Goal: Book appointment/travel/reservation

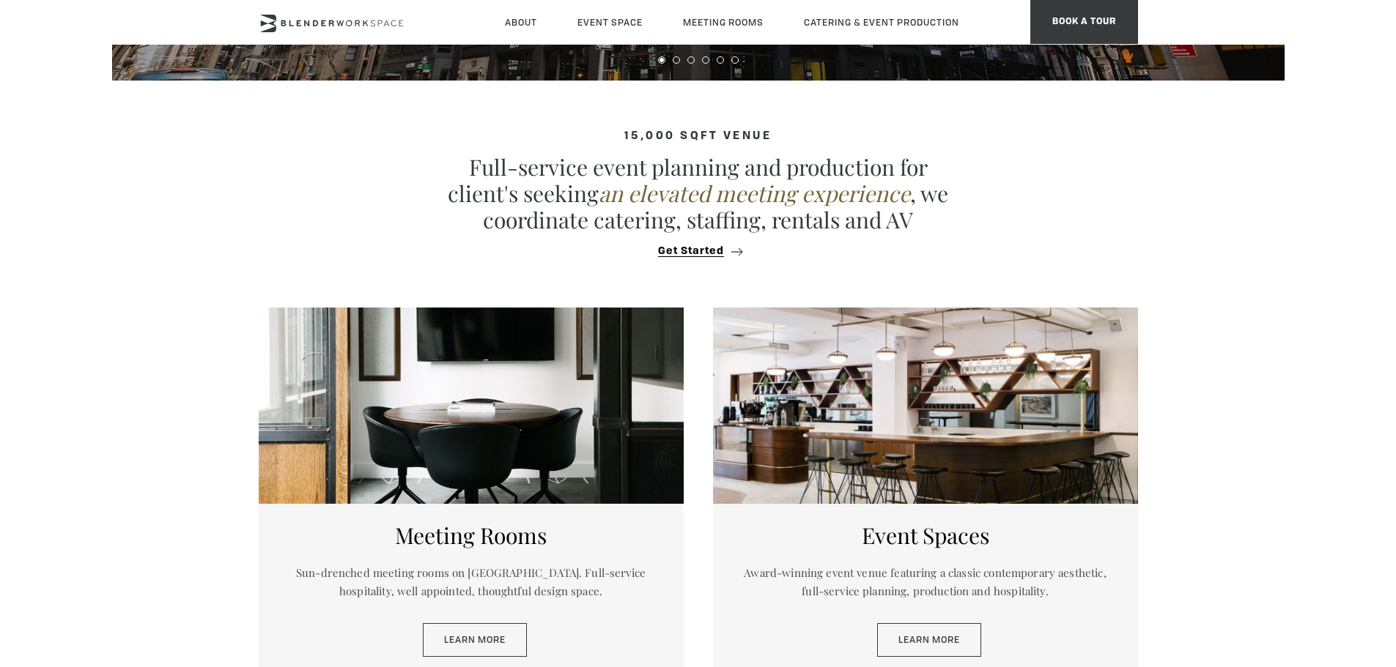
scroll to position [513, 0]
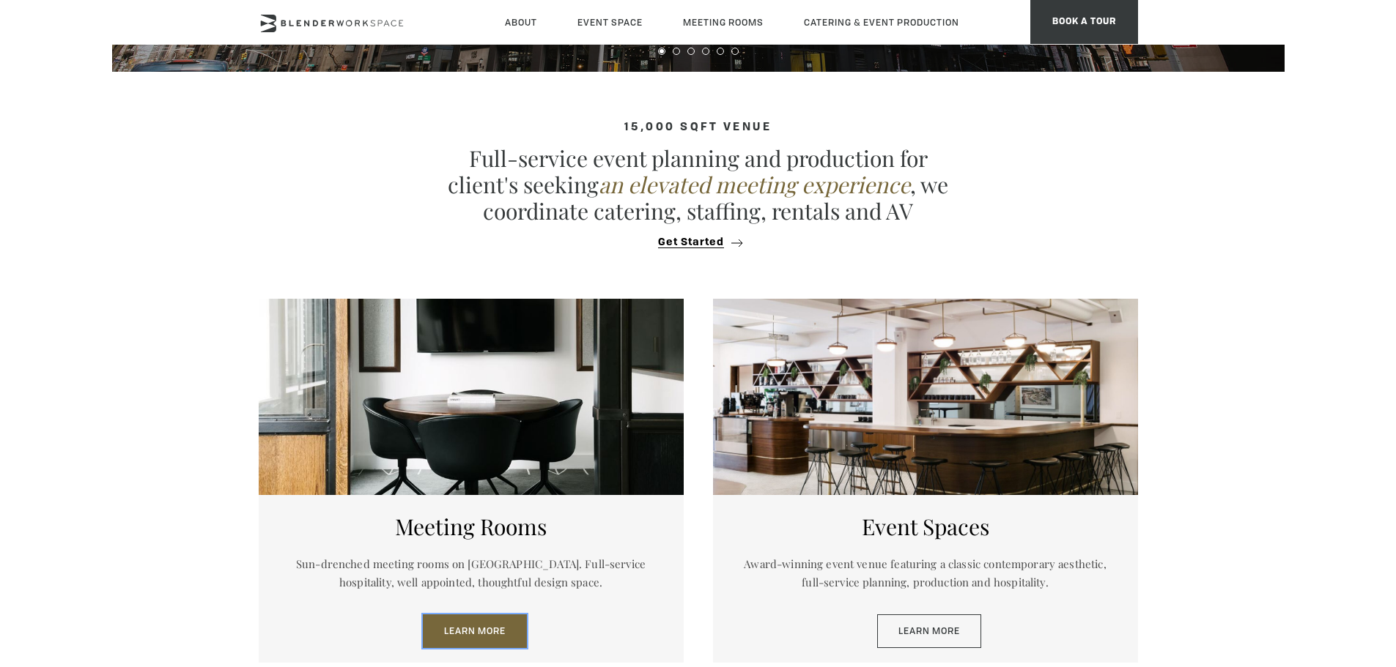
click at [470, 403] on link "Learn More" at bounding box center [475, 632] width 104 height 34
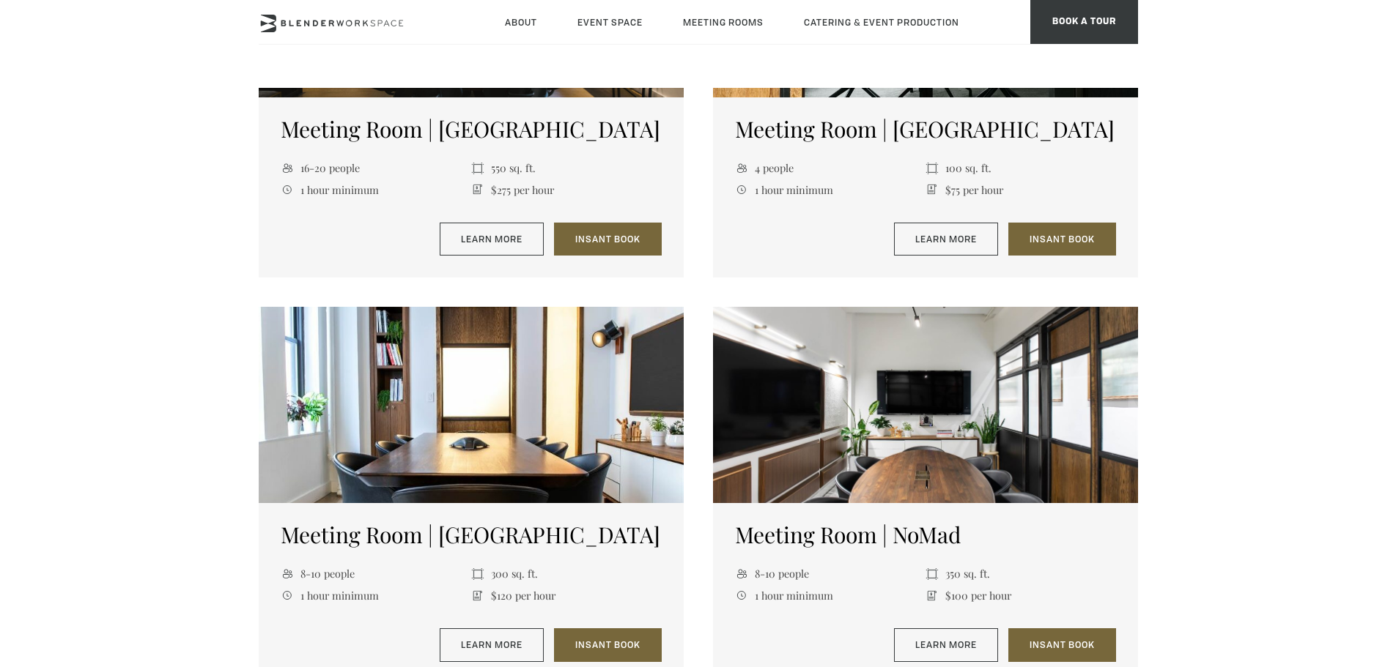
scroll to position [806, 0]
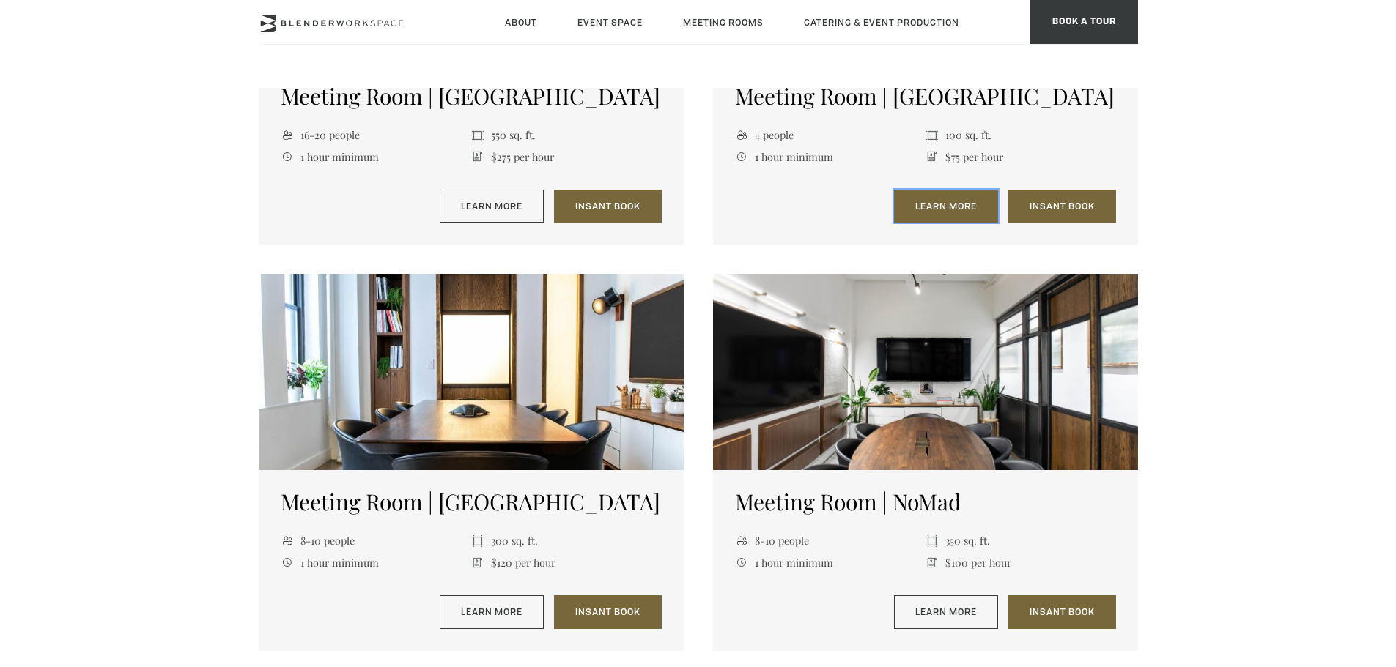
click at [944, 199] on link "Learn More" at bounding box center [946, 207] width 104 height 34
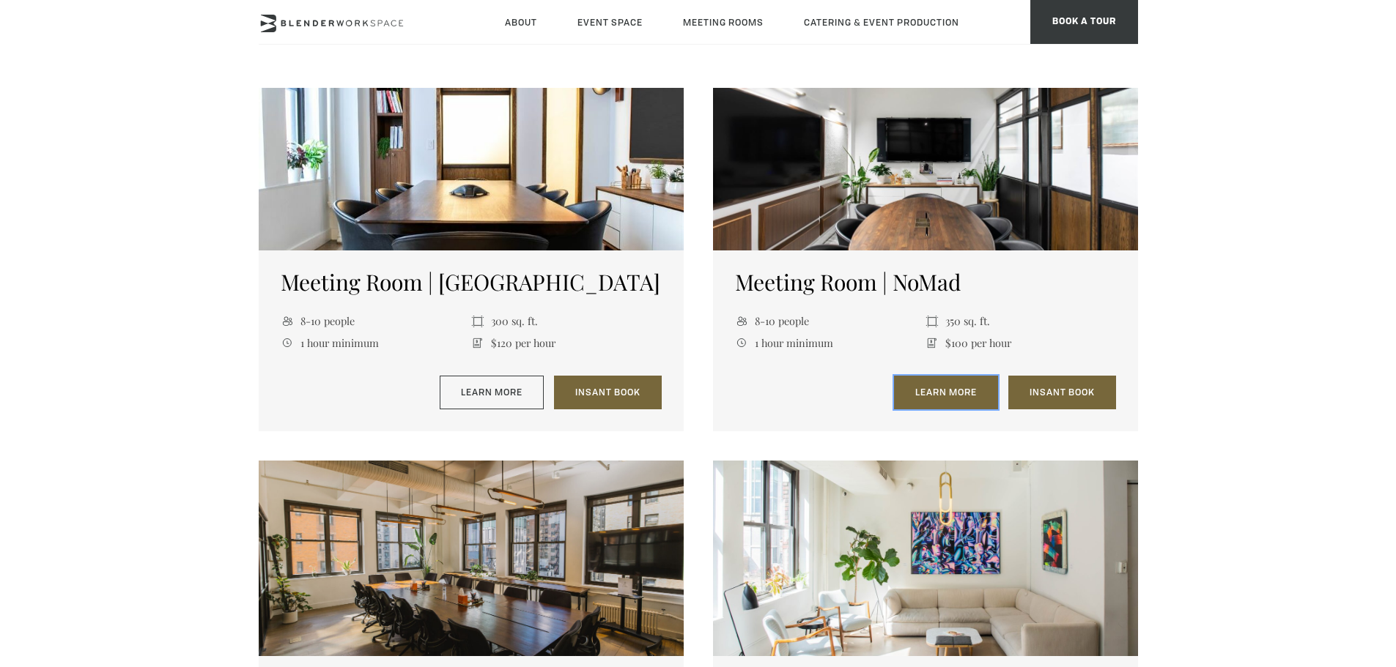
click at [954, 383] on link "Learn More" at bounding box center [946, 393] width 104 height 34
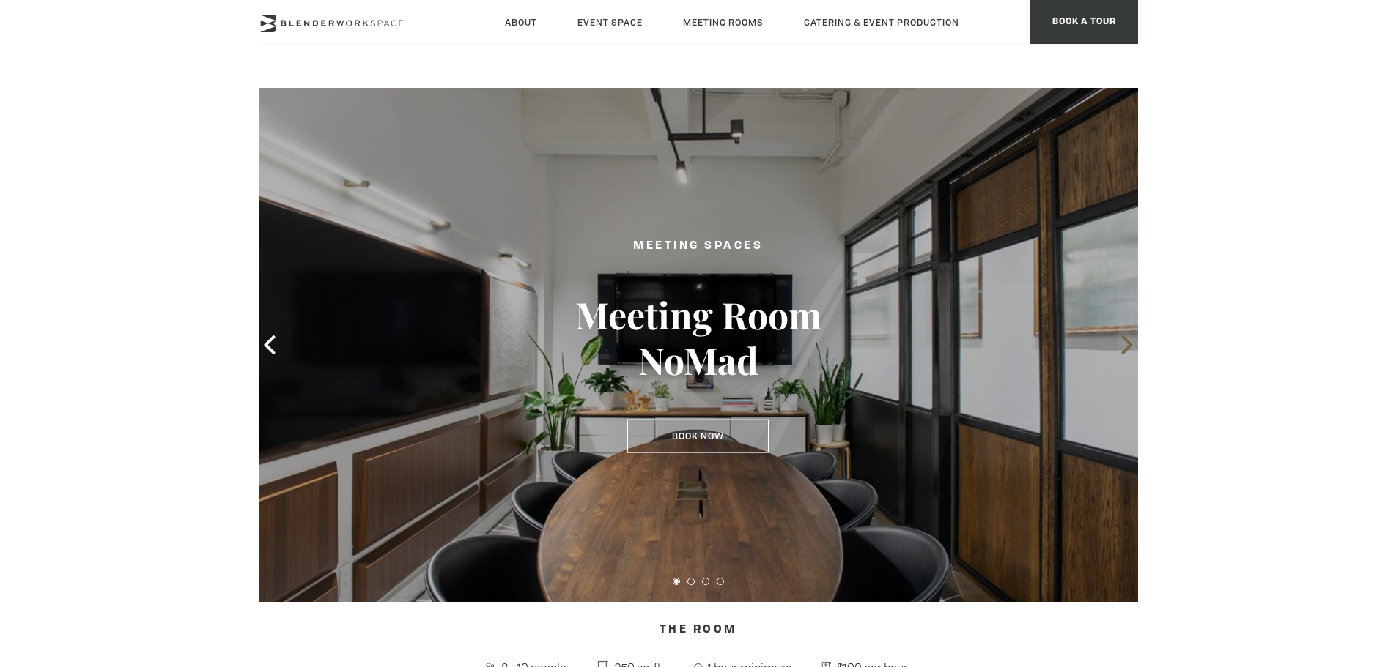
click at [1123, 346] on icon at bounding box center [1126, 345] width 19 height 19
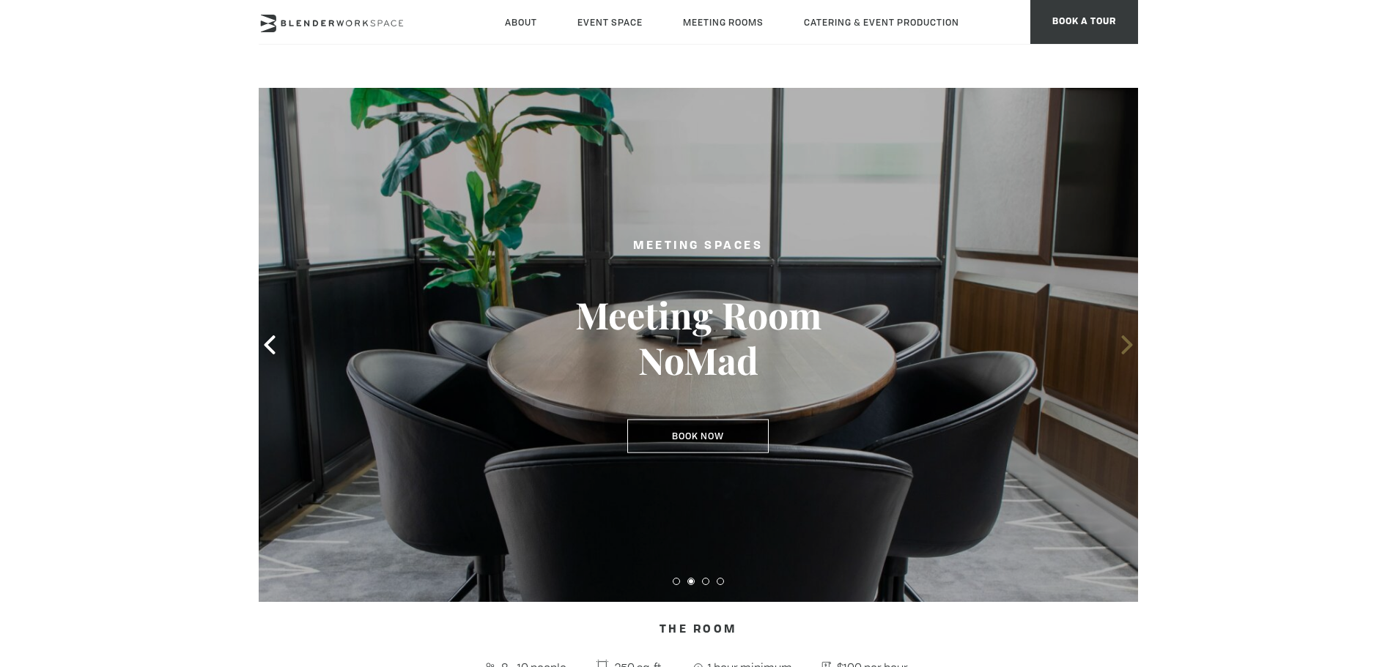
click at [1123, 346] on icon at bounding box center [1126, 345] width 19 height 19
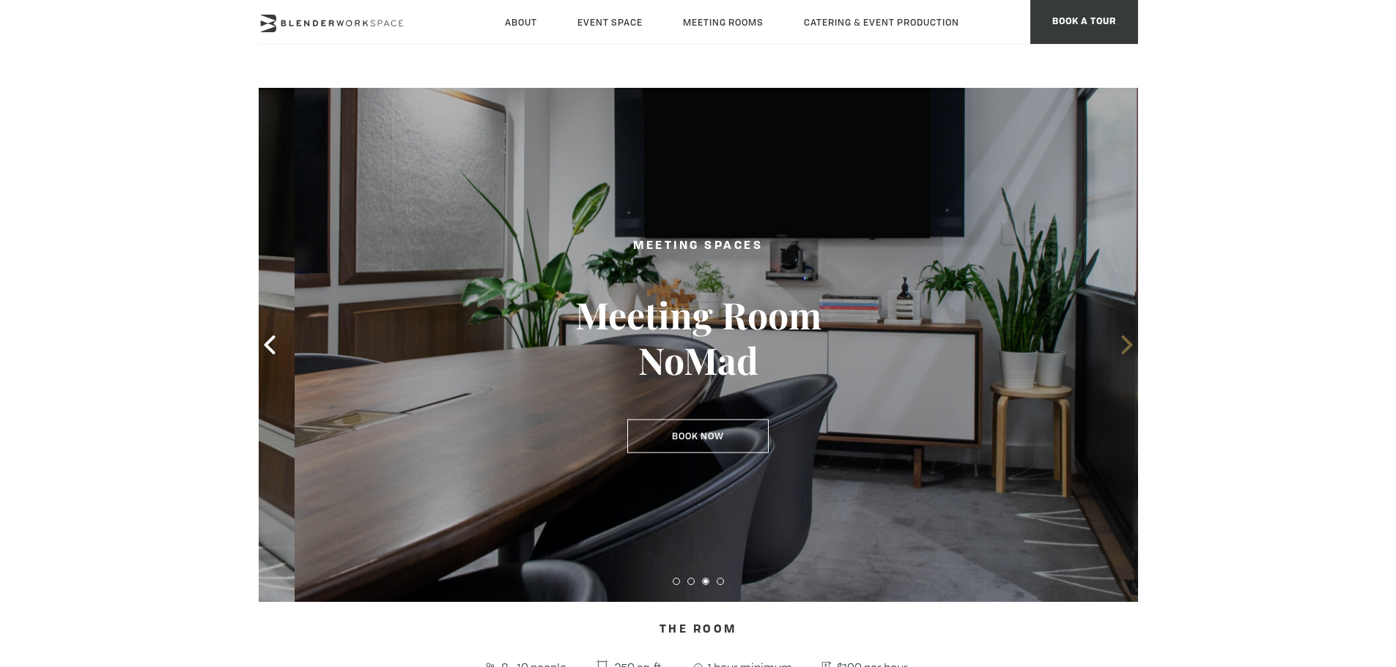
click at [1123, 346] on icon at bounding box center [1126, 345] width 19 height 19
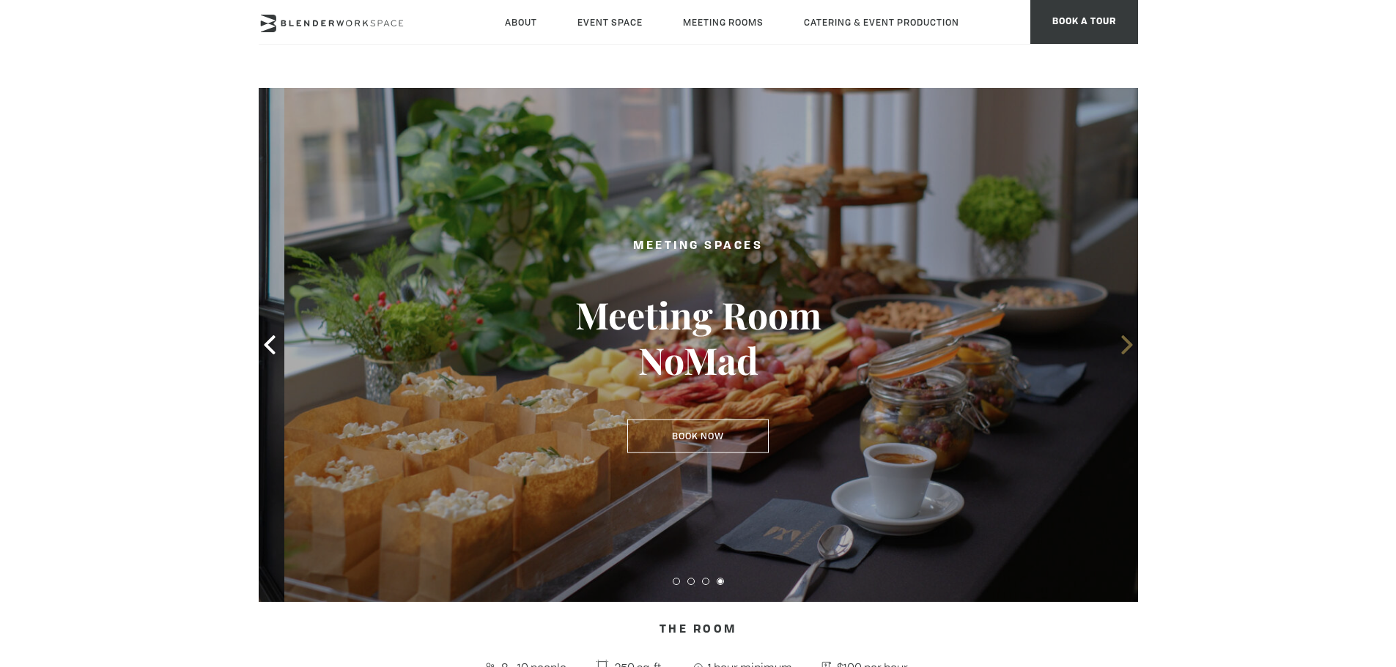
click at [1123, 346] on icon at bounding box center [1126, 345] width 19 height 19
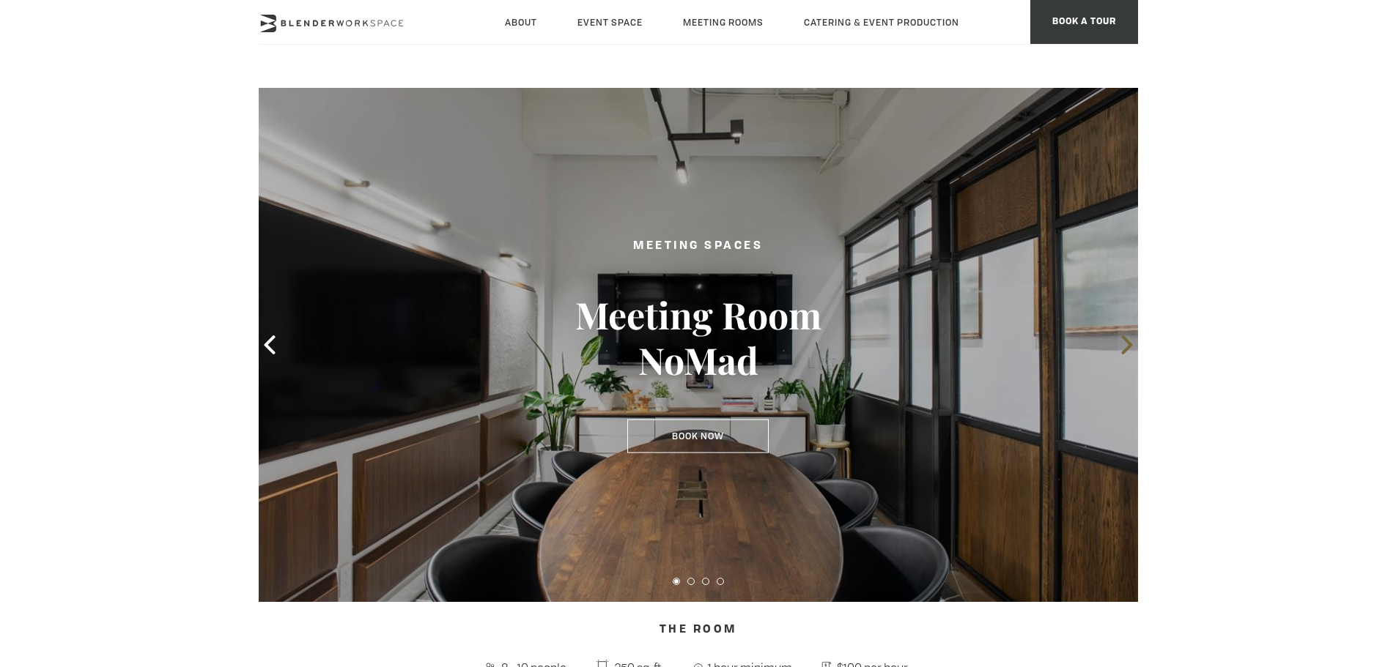
click at [1123, 346] on icon at bounding box center [1126, 345] width 19 height 19
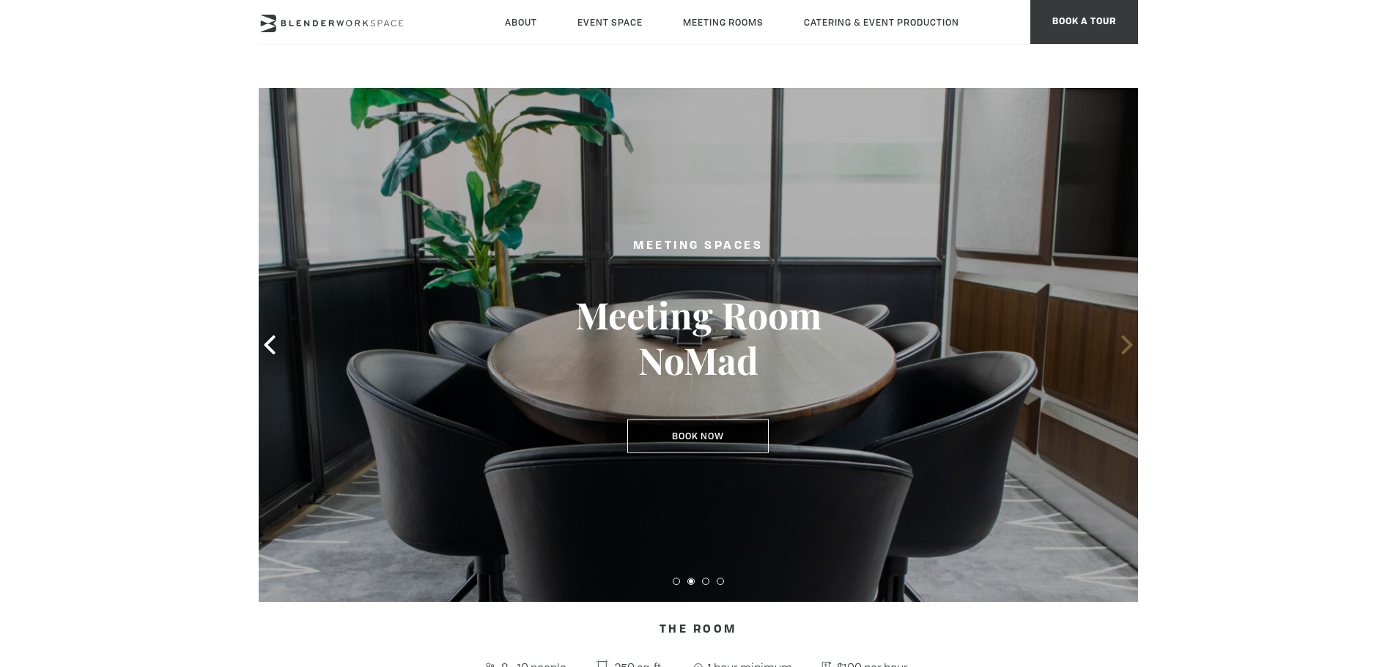
click at [1123, 346] on icon at bounding box center [1126, 345] width 19 height 19
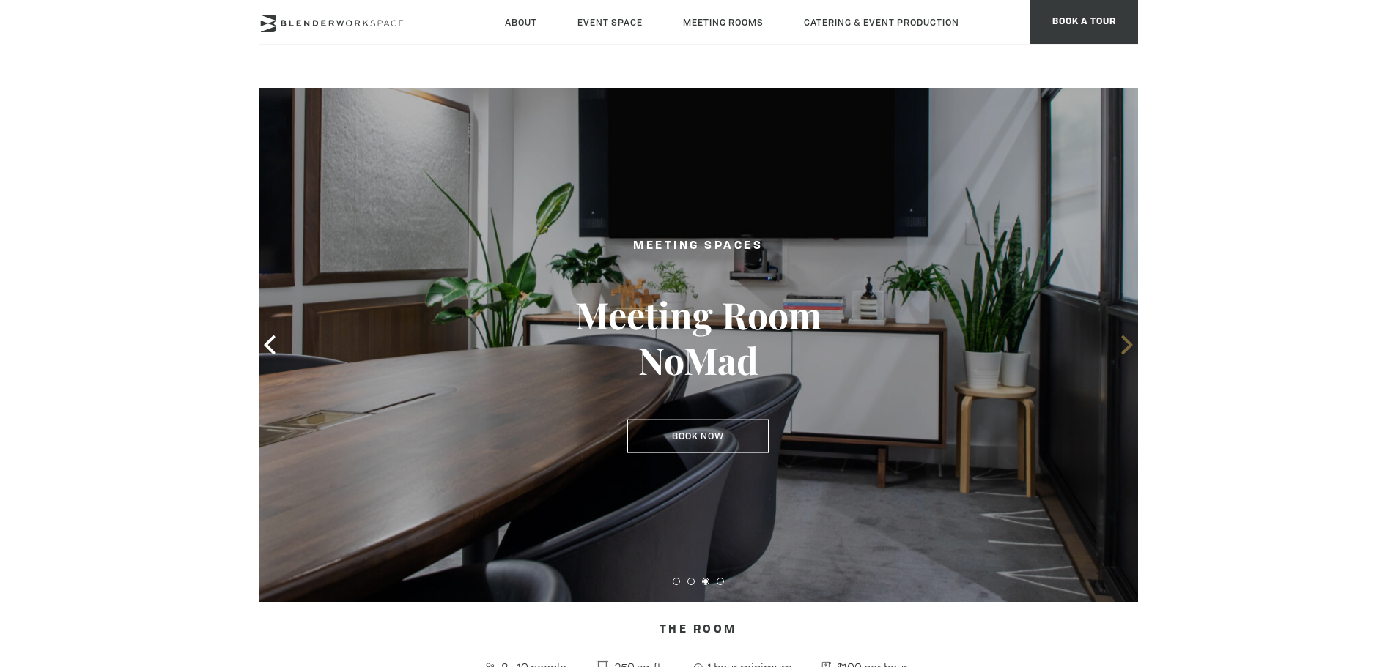
click at [1123, 346] on icon at bounding box center [1126, 345] width 19 height 19
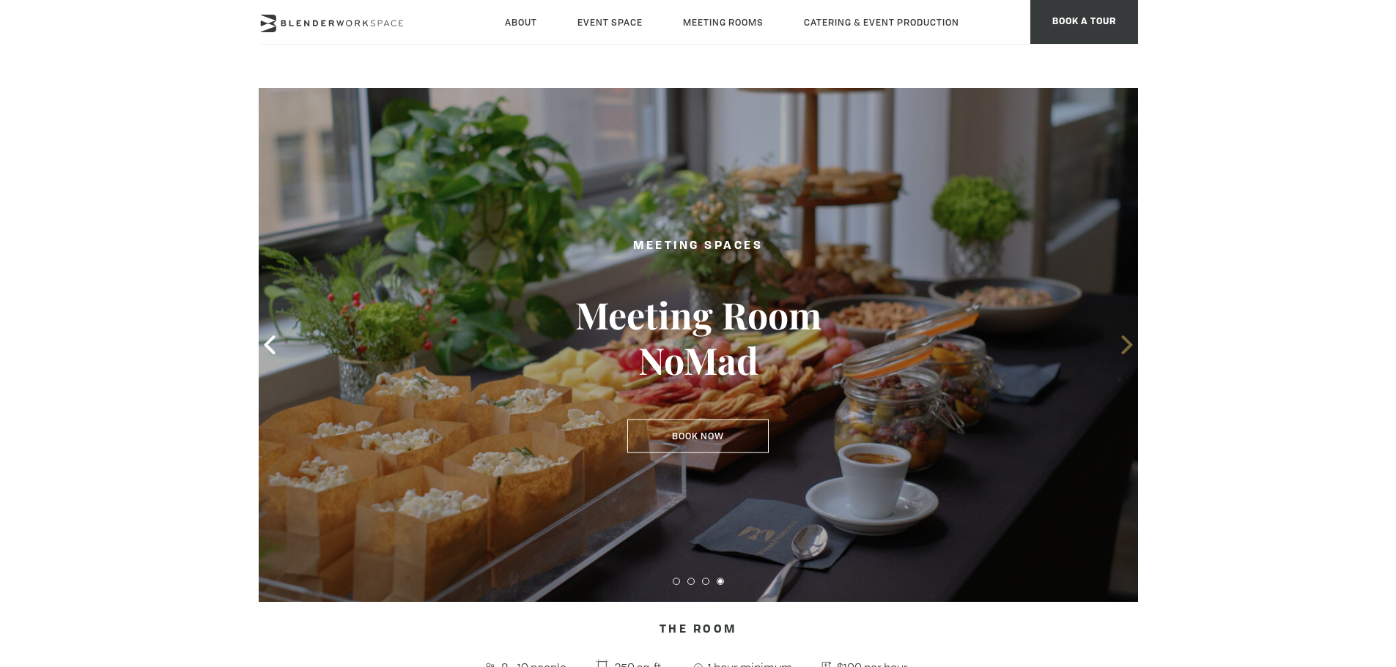
click at [1123, 346] on icon at bounding box center [1126, 345] width 19 height 19
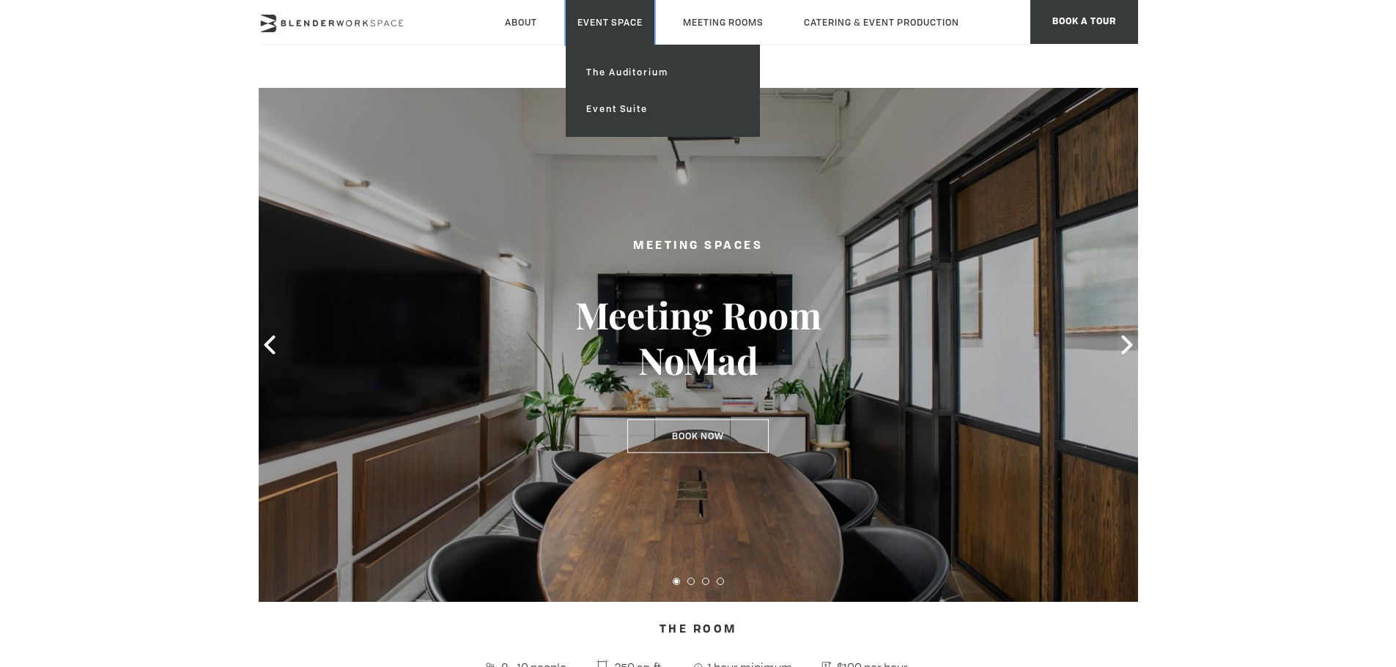
click at [620, 15] on link "Event Space" at bounding box center [610, 22] width 89 height 45
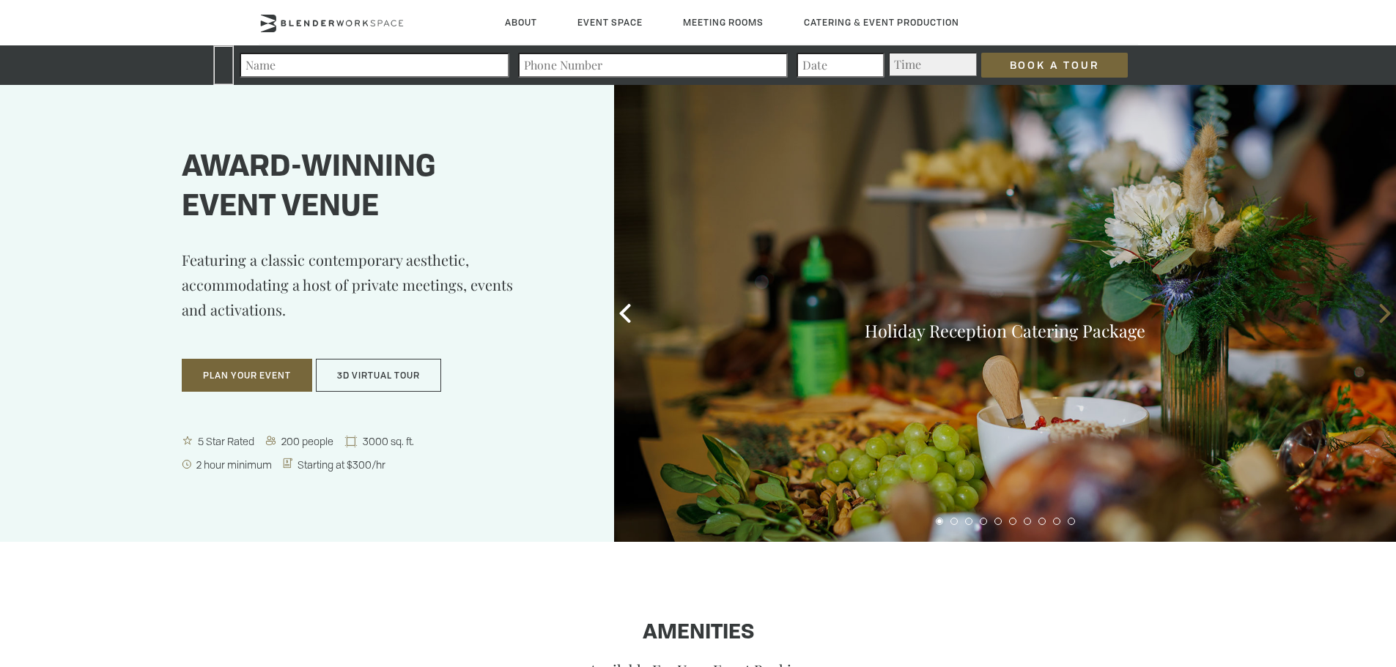
click at [1387, 311] on icon at bounding box center [1384, 313] width 11 height 19
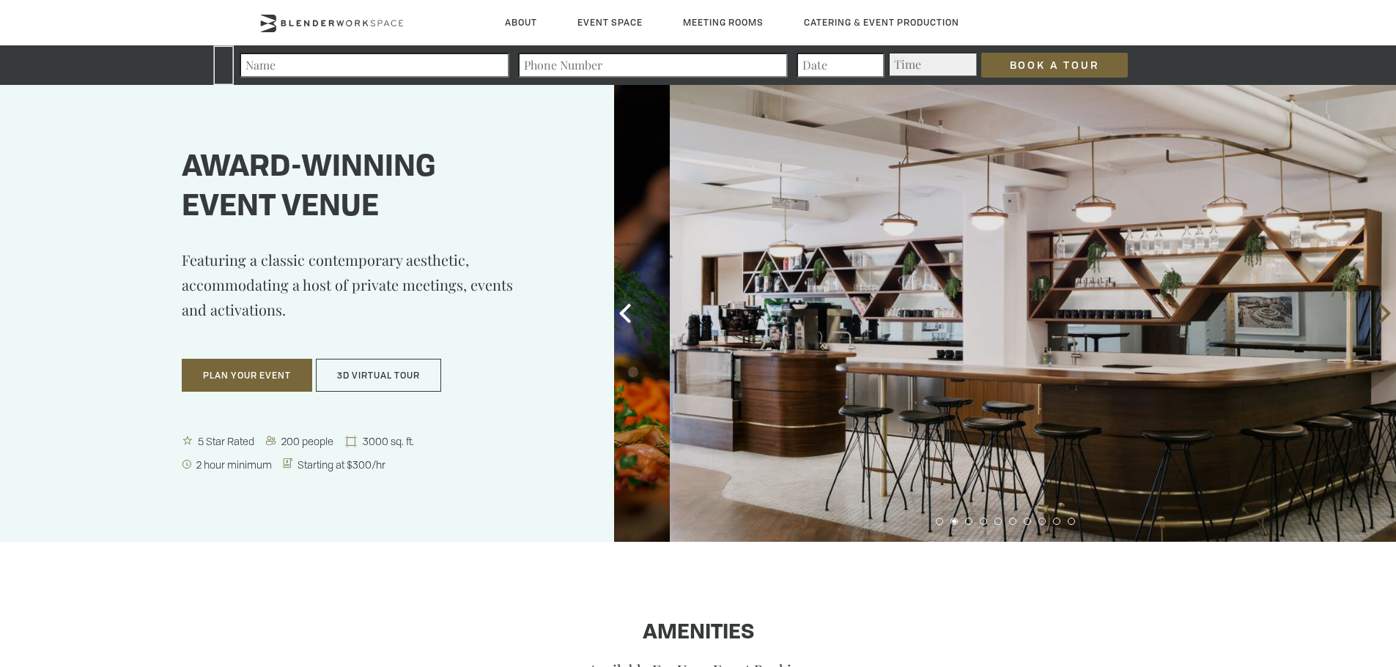
click at [1387, 311] on icon at bounding box center [1384, 313] width 11 height 19
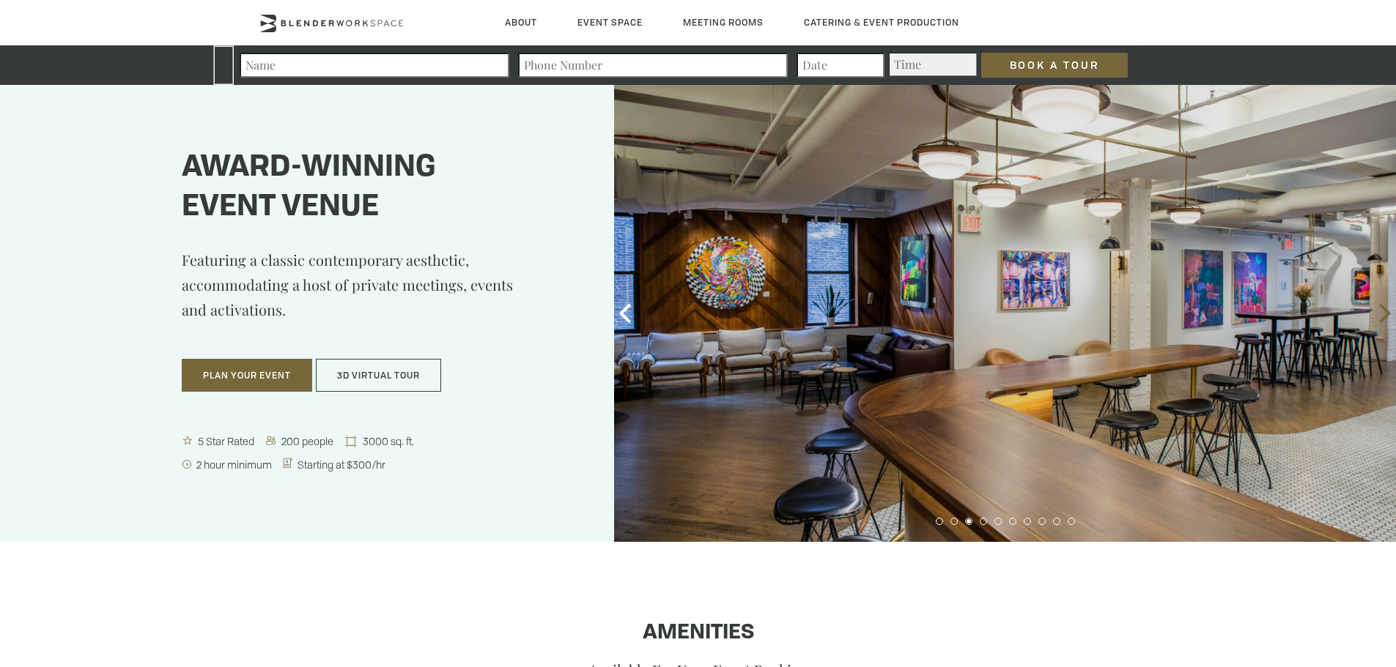
click at [1387, 311] on icon at bounding box center [1384, 313] width 11 height 19
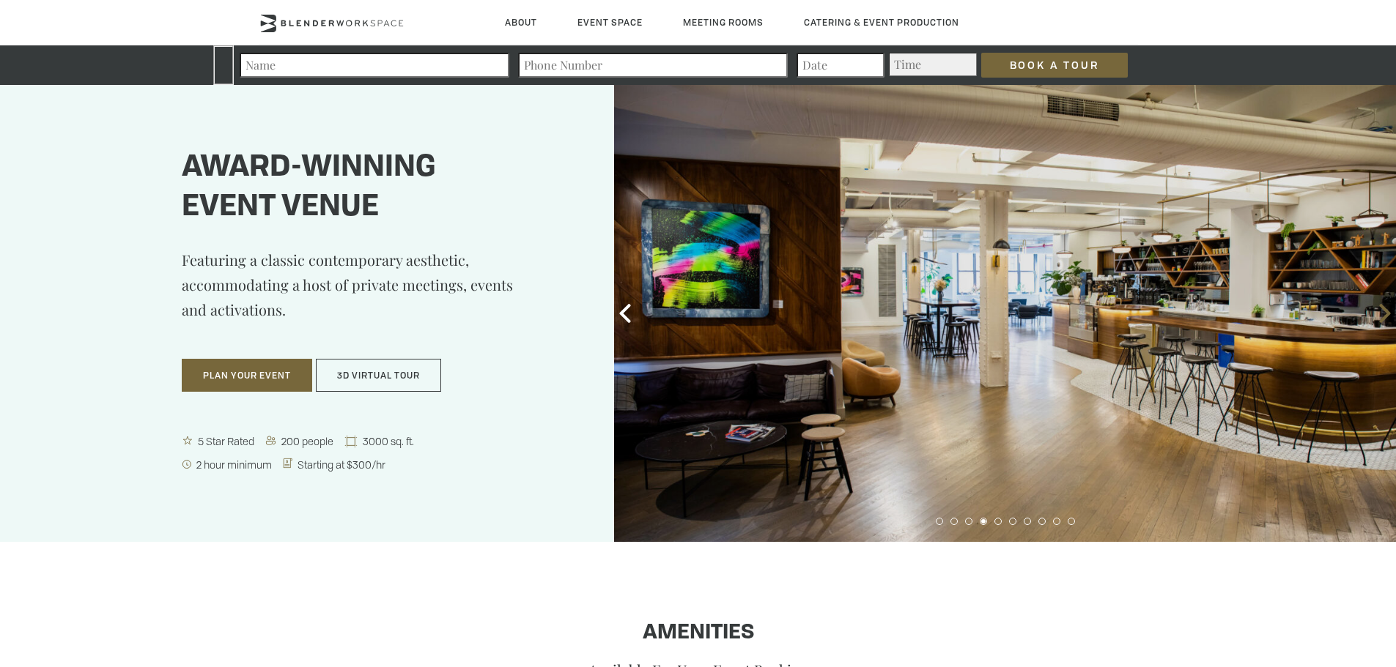
click at [1387, 311] on icon at bounding box center [1384, 313] width 11 height 19
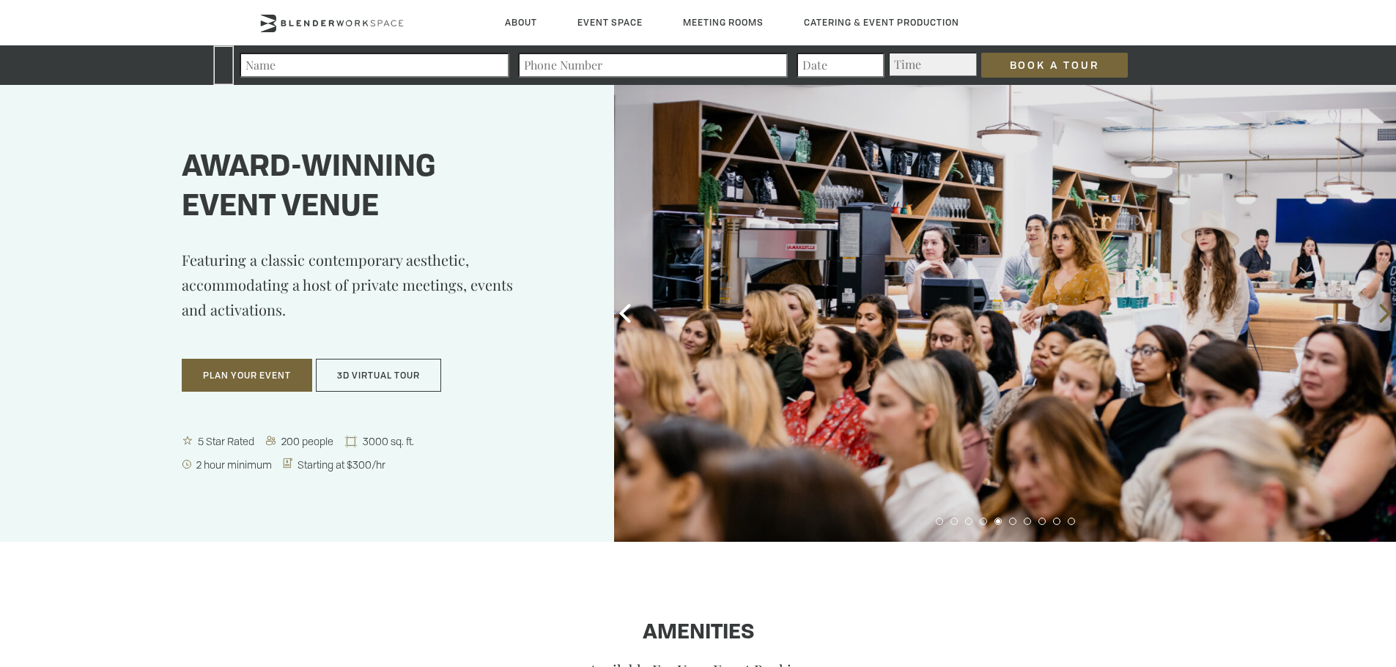
click at [1387, 311] on icon at bounding box center [1384, 313] width 11 height 19
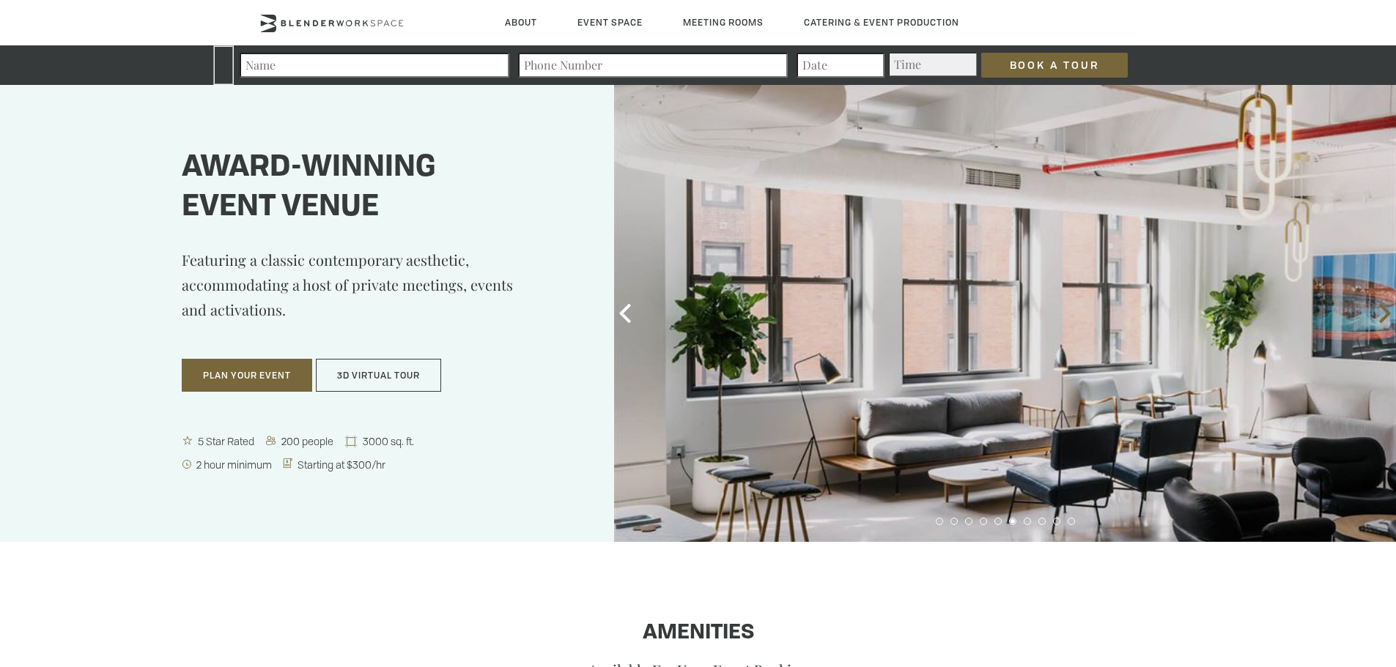
click at [1387, 311] on icon at bounding box center [1384, 313] width 11 height 19
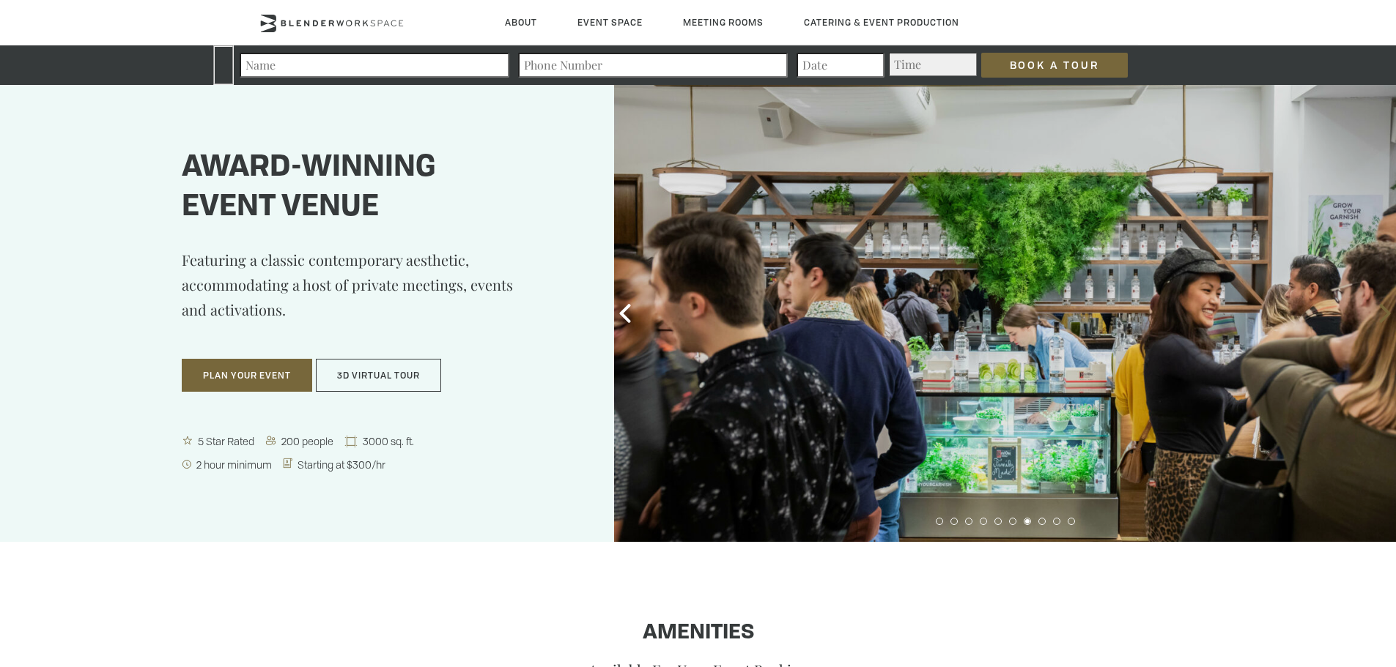
click at [1387, 311] on icon at bounding box center [1384, 313] width 11 height 19
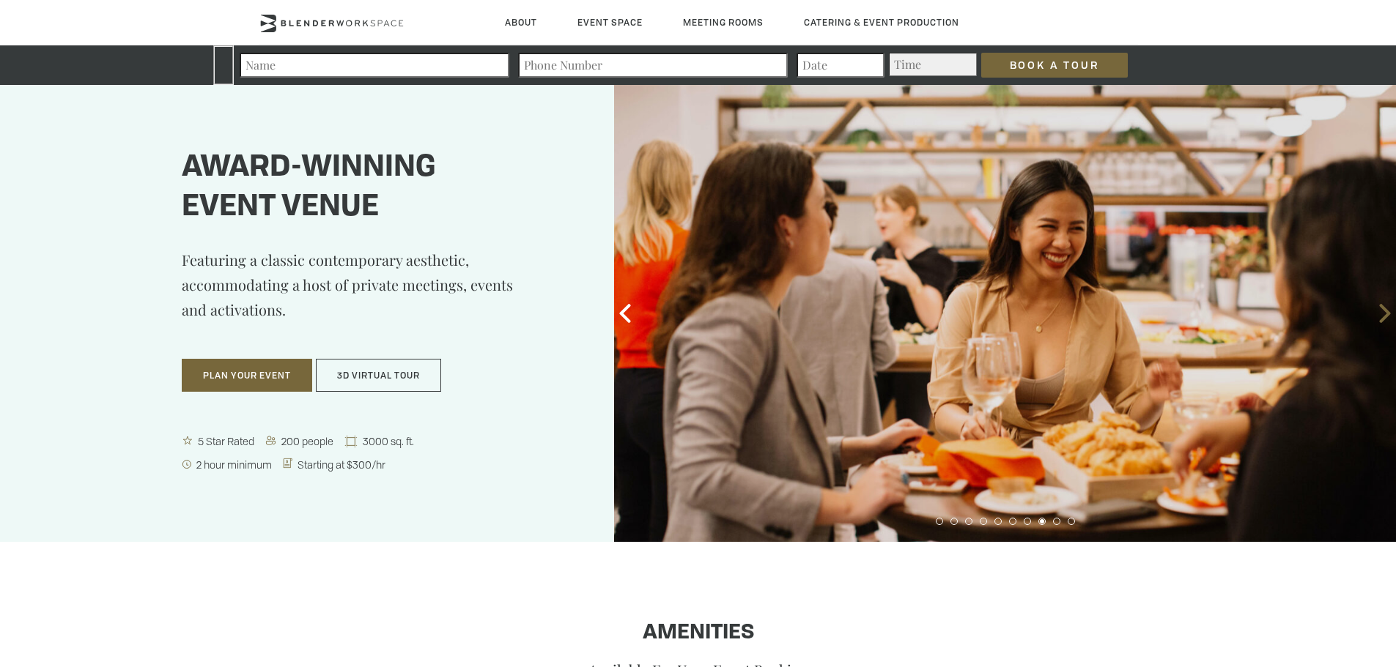
click at [1387, 311] on icon at bounding box center [1384, 313] width 11 height 19
